Goal: Task Accomplishment & Management: Complete application form

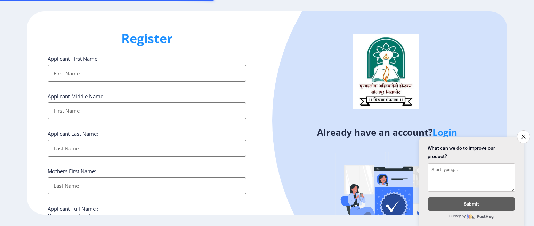
select select
click at [158, 68] on input "Applicant First Name:" at bounding box center [147, 73] width 198 height 17
click at [37, 54] on div "Register Applicant First Name: Applicant Middle Name: Applicant Last Name: Moth…" at bounding box center [147, 113] width 240 height 204
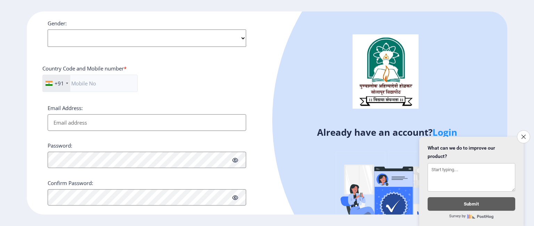
scroll to position [279, 0]
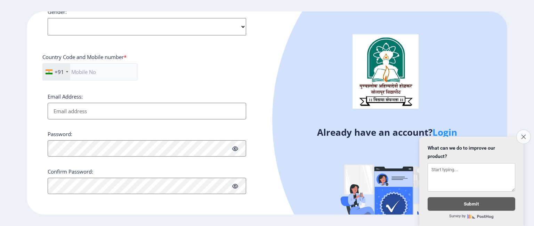
click at [522, 134] on icon "Close survey" at bounding box center [523, 136] width 5 height 5
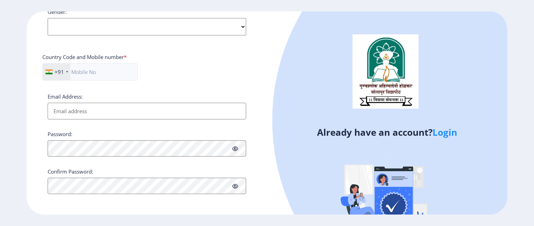
click at [448, 154] on div at bounding box center [485, 120] width 427 height 427
click at [263, 59] on div "Register Applicant First Name: Applicant Middle Name: Applicant Last Name: Moth…" at bounding box center [147, 113] width 240 height 204
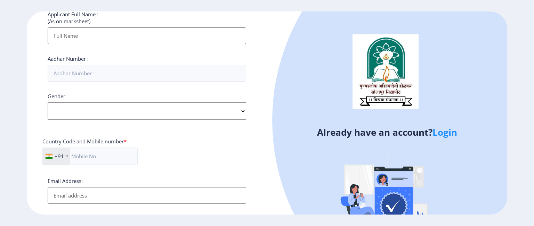
scroll to position [208, 0]
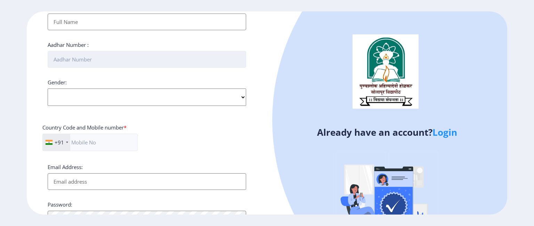
click at [105, 58] on input "Aadhar Number :" at bounding box center [147, 59] width 198 height 17
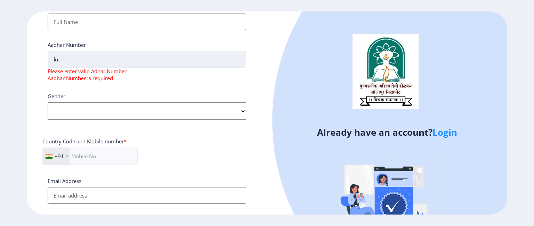
type input "k"
click at [141, 110] on select "Select Gender [DEMOGRAPHIC_DATA] [DEMOGRAPHIC_DATA] Other" at bounding box center [147, 110] width 198 height 17
select select "[DEMOGRAPHIC_DATA]"
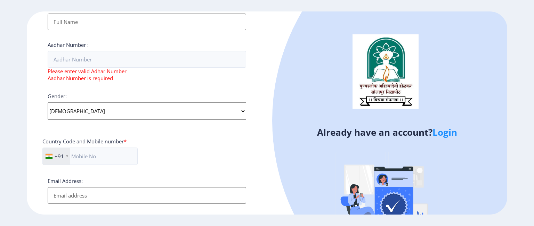
click at [48, 102] on select "Select Gender [DEMOGRAPHIC_DATA] [DEMOGRAPHIC_DATA] Other" at bounding box center [147, 110] width 198 height 17
